Goal: Find specific page/section: Find specific page/section

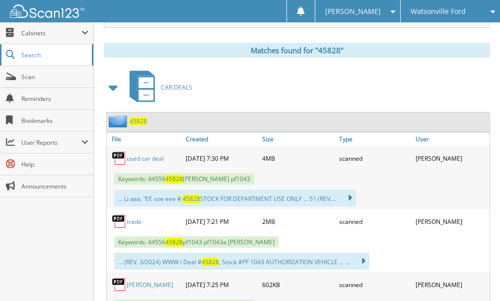
click at [37, 55] on span "Search" at bounding box center [54, 55] width 66 height 8
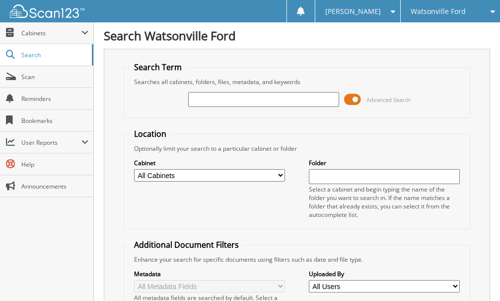
click at [208, 101] on input "text" at bounding box center [263, 99] width 151 height 15
type input "45829"
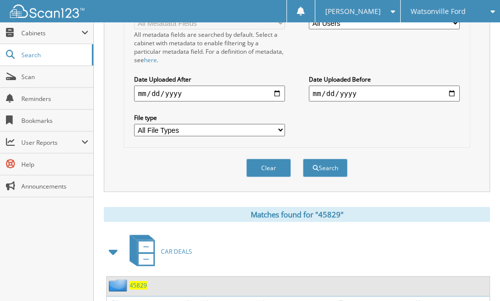
scroll to position [526, 0]
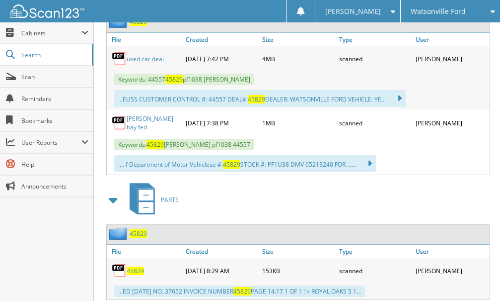
click at [138, 58] on link "used car deal" at bounding box center [145, 59] width 37 height 8
click at [33, 77] on span "Scan" at bounding box center [54, 77] width 67 height 8
